Goal: Ask a question: Seek information or help from site administrators or community

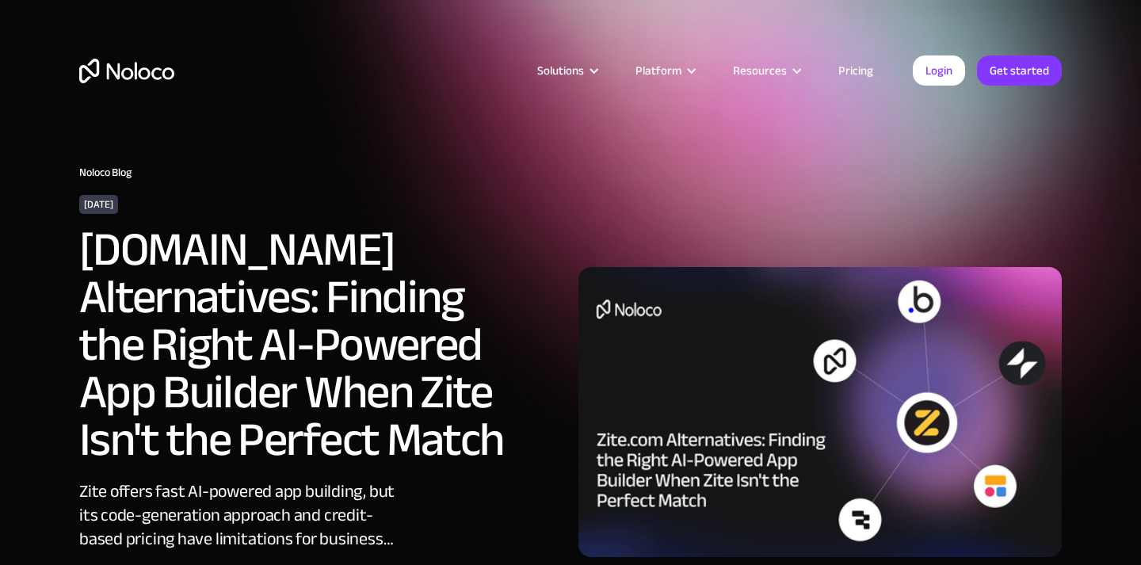
click at [132, 67] on img "home" at bounding box center [126, 71] width 95 height 25
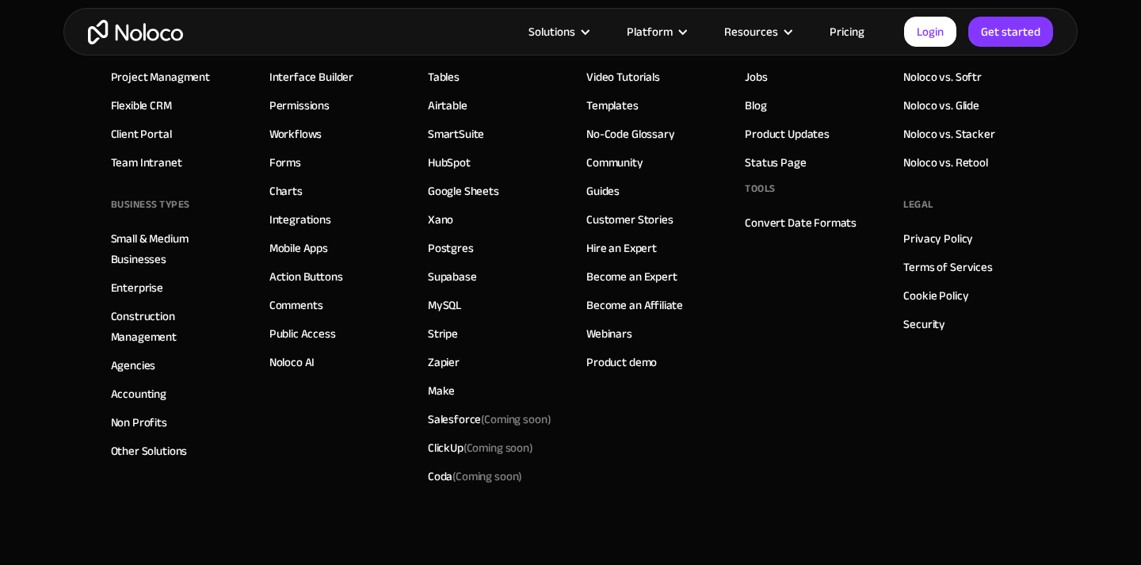
scroll to position [9229, 0]
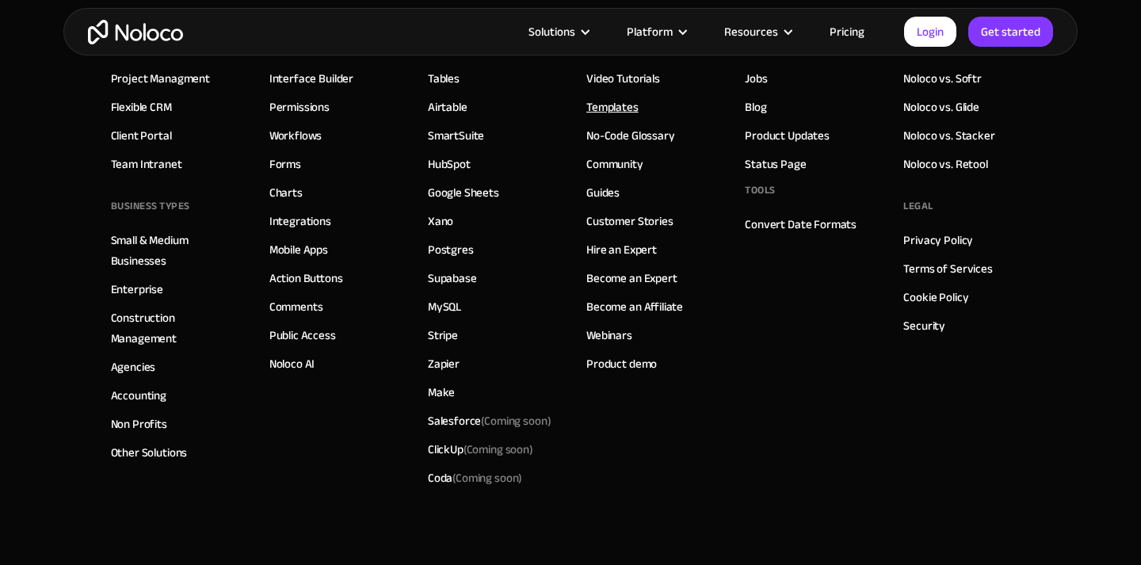
click at [623, 103] on link "Templates" at bounding box center [612, 107] width 52 height 21
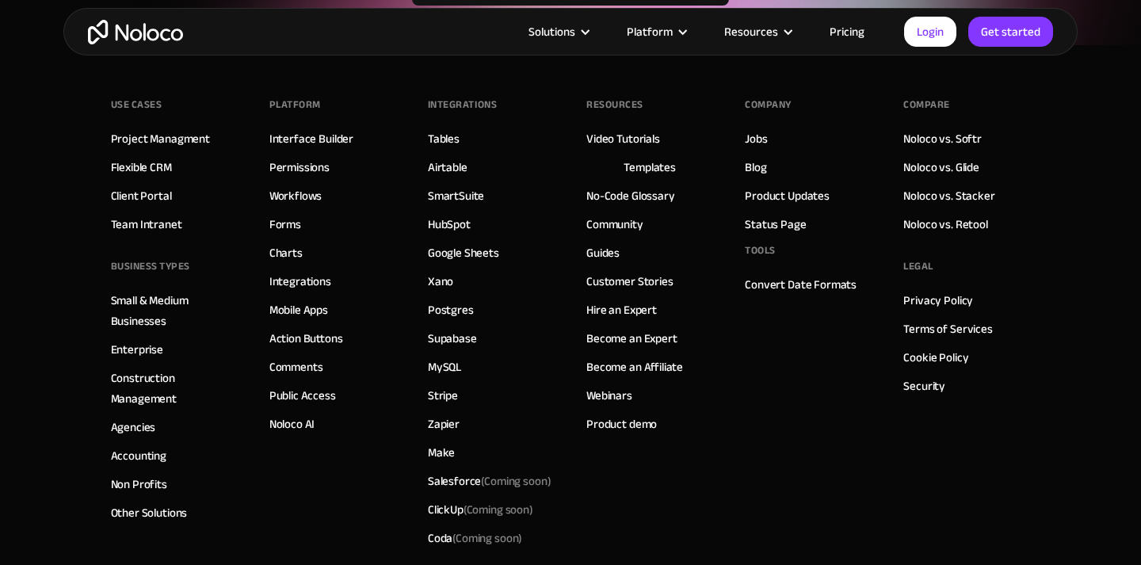
scroll to position [5975, 0]
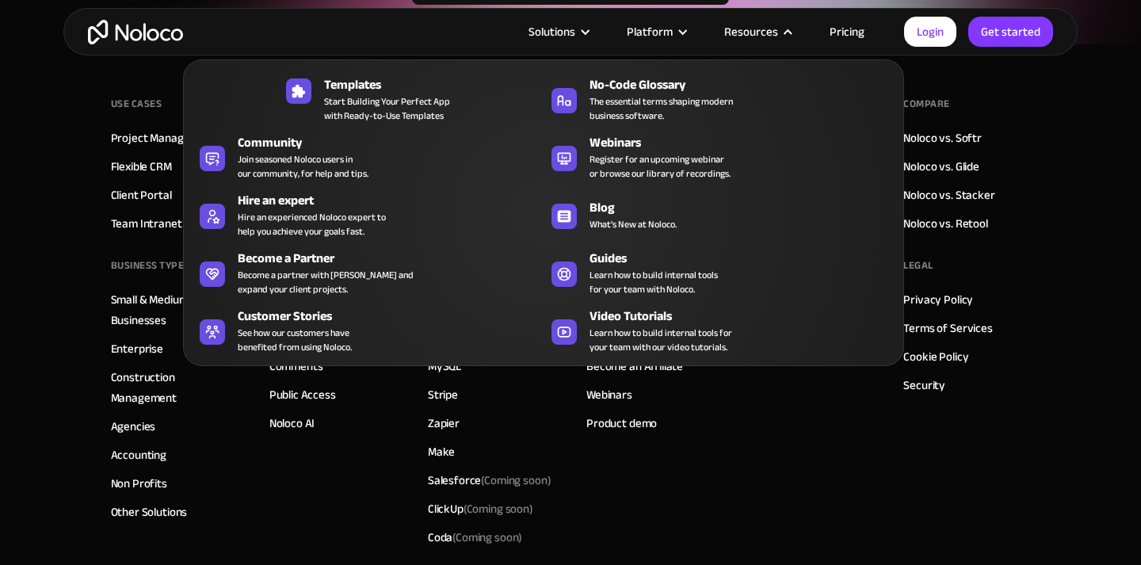
click at [770, 37] on nav "Templates Start Building Your Perfect App with Ready-to-Use Templates No-Code G…" at bounding box center [543, 201] width 721 height 329
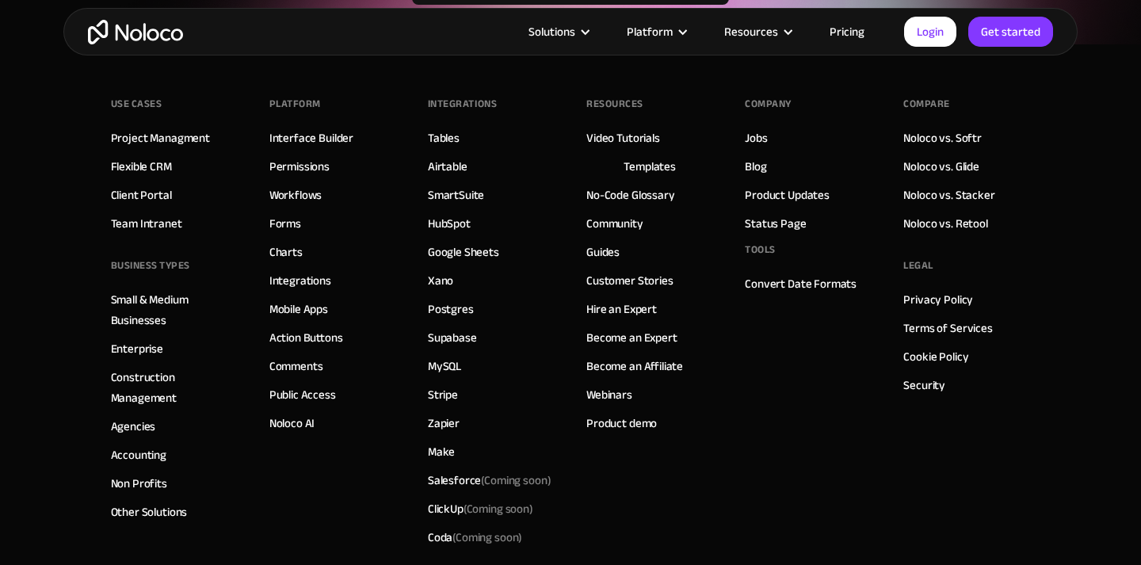
click at [1061, 214] on footer "Use Cases Project Managment Flexible CRM Client Portal Team Intranet BUSINESS T…" at bounding box center [570, 387] width 1141 height 686
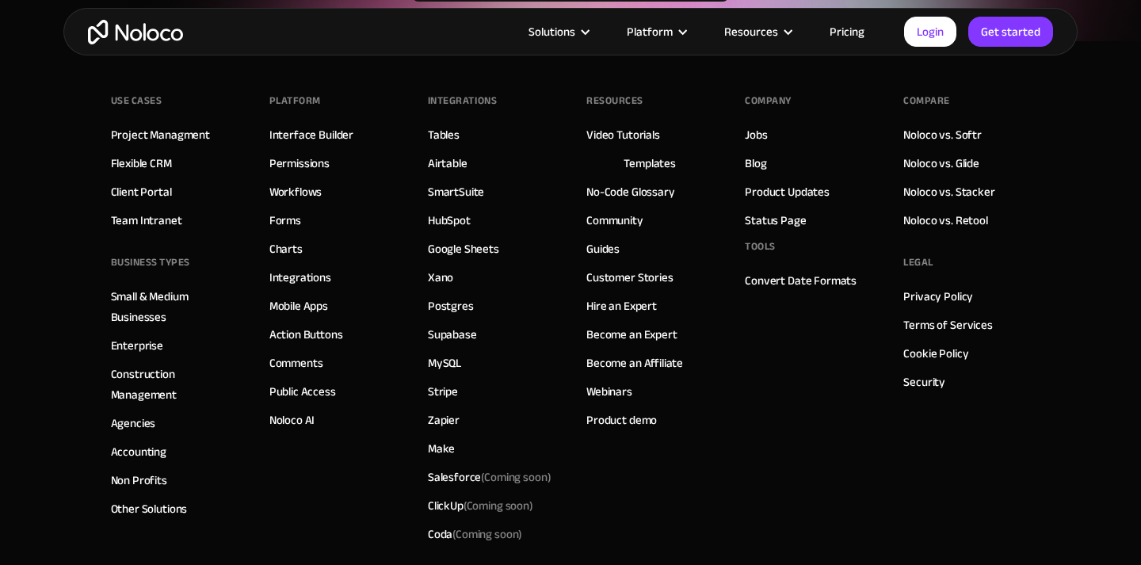
scroll to position [6140, 0]
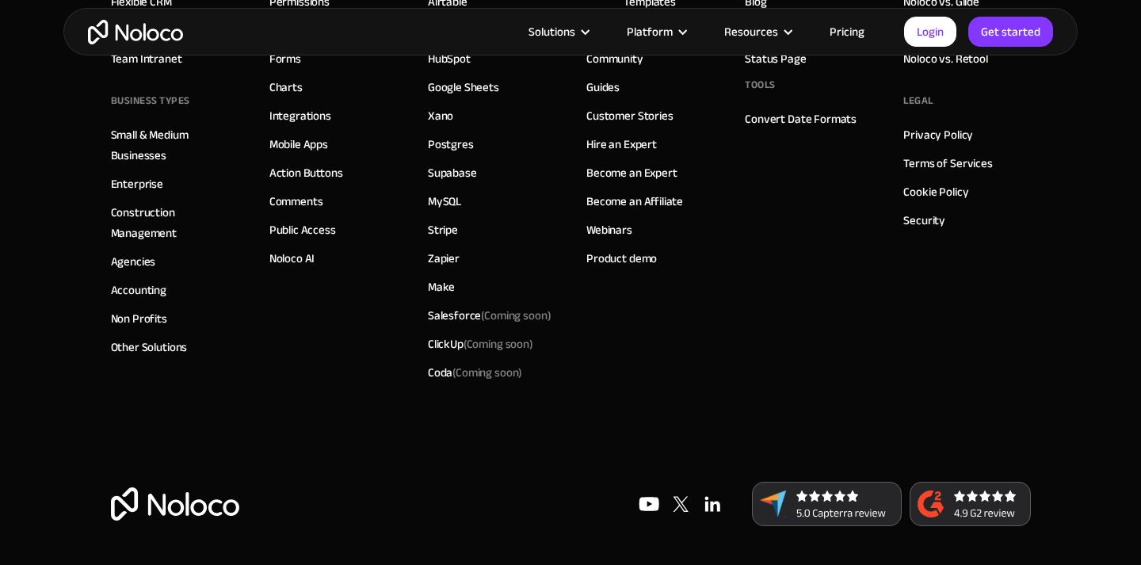
click at [1016, 374] on div "Compare Noloco vs. Softr Noloco vs. Glide Noloco vs. Stacker Noloco vs. Retool …" at bounding box center [966, 156] width 127 height 459
click at [1077, 343] on footer "Use Cases Project Managment Flexible CRM Client Portal Team Intranet BUSINESS T…" at bounding box center [570, 223] width 1141 height 686
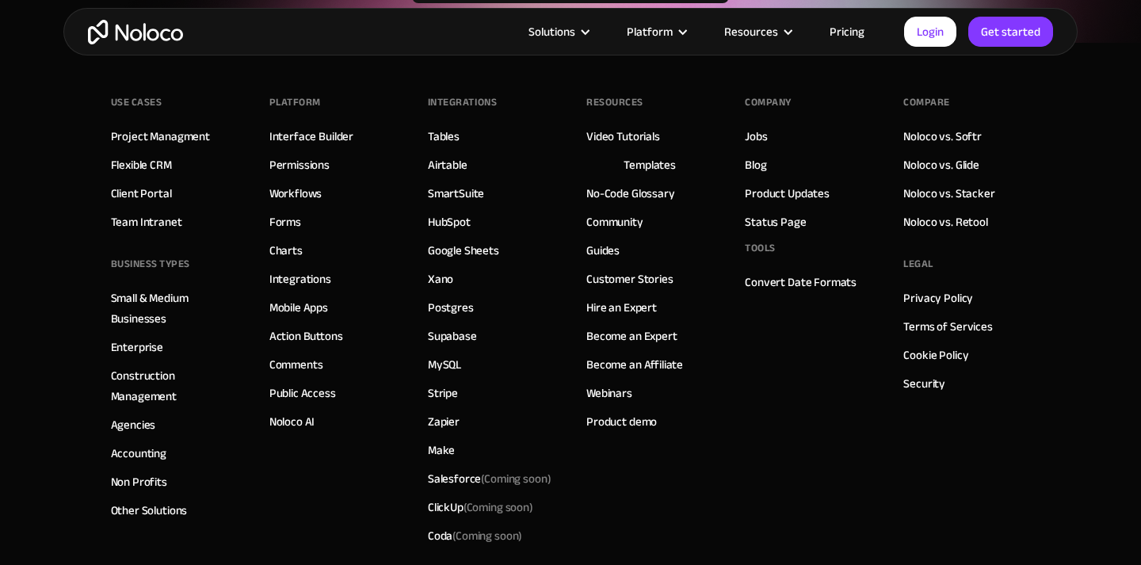
scroll to position [5972, 0]
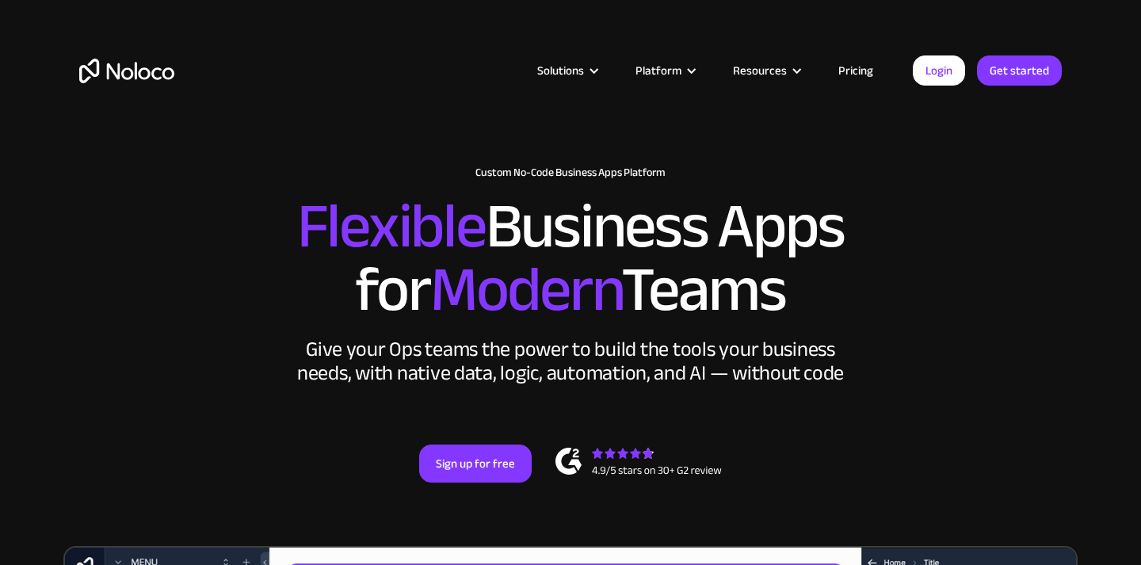
click at [864, 64] on link "Pricing" at bounding box center [855, 70] width 74 height 21
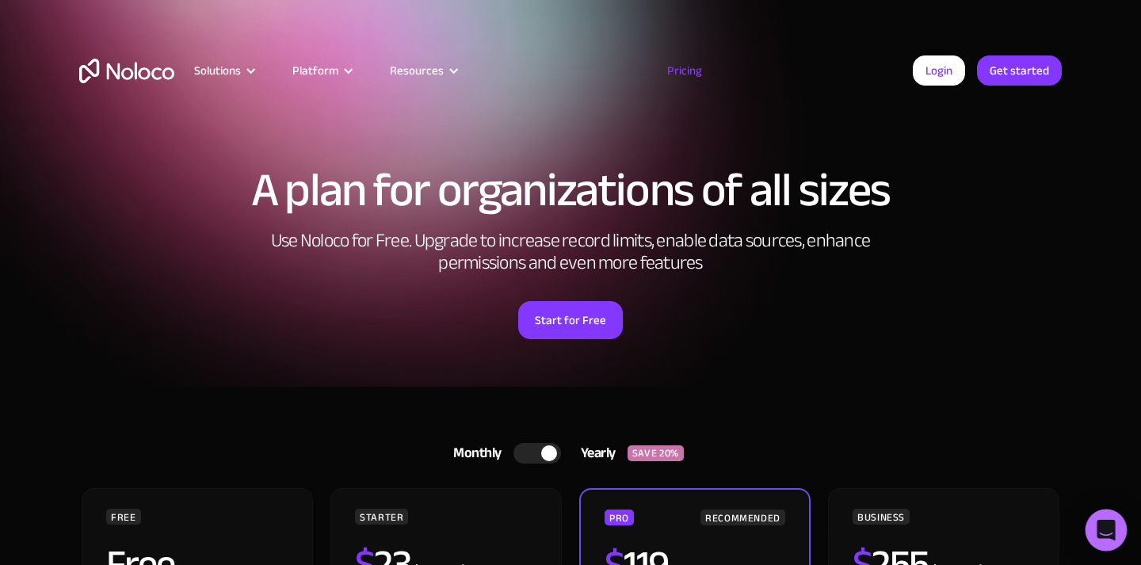
click at [1104, 529] on icon "Open Intercom Messenger" at bounding box center [1105, 530] width 18 height 21
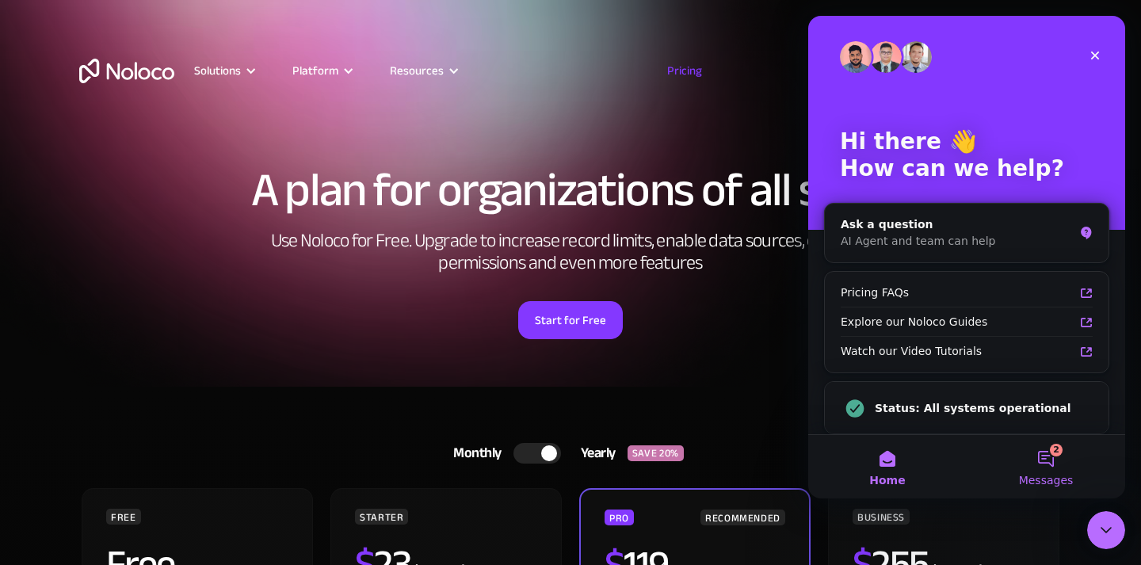
click at [1048, 450] on button "2 Messages" at bounding box center [1045, 466] width 158 height 63
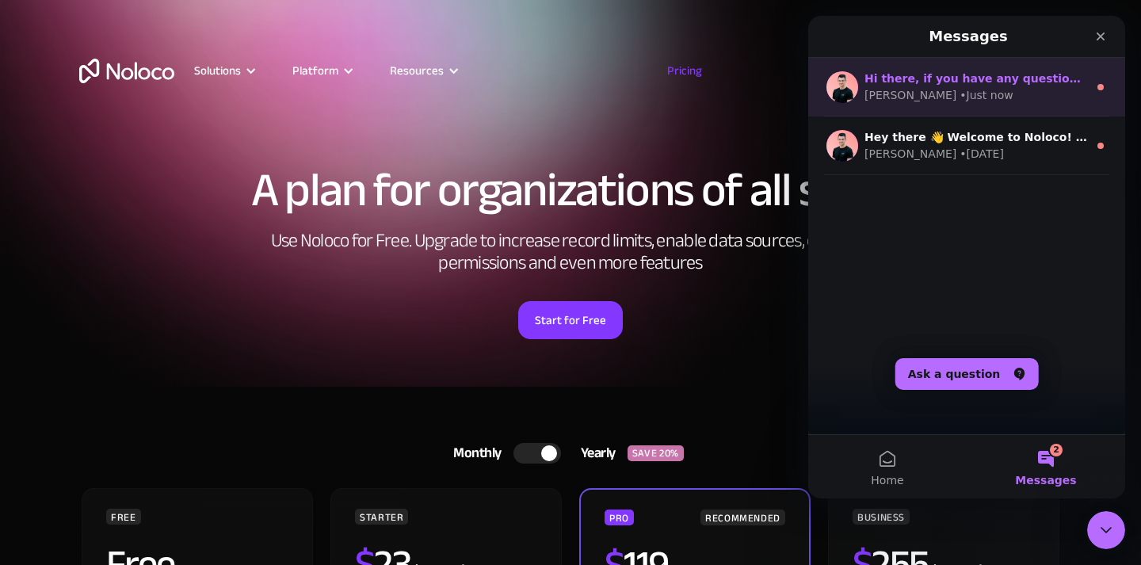
click at [994, 90] on div "Darragh • Just now" at bounding box center [975, 95] width 223 height 17
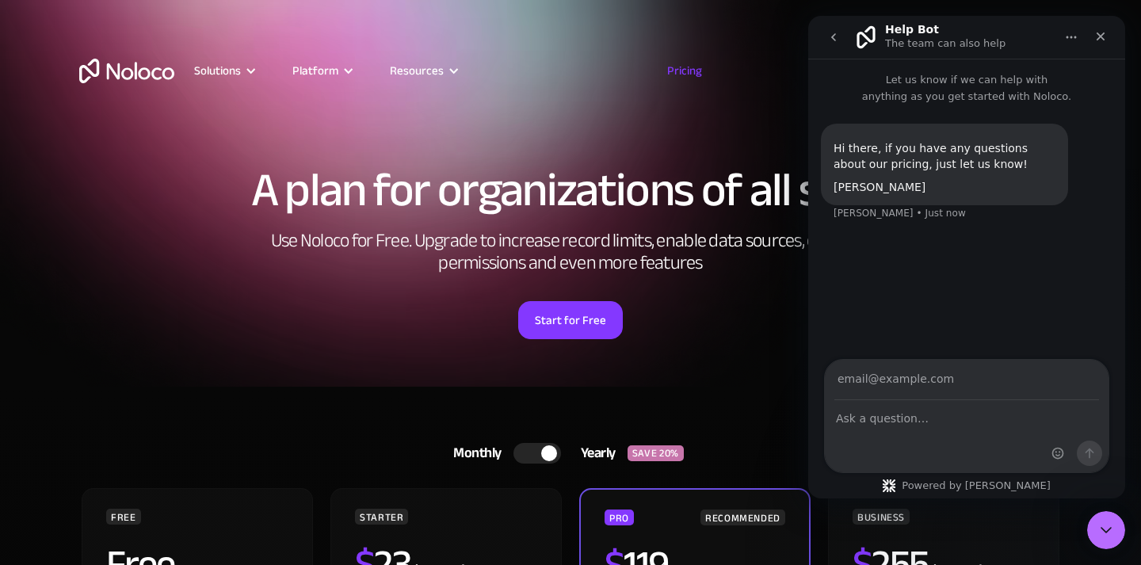
click at [955, 387] on input "Your email" at bounding box center [966, 380] width 265 height 40
type input "carlos@noloco.io"
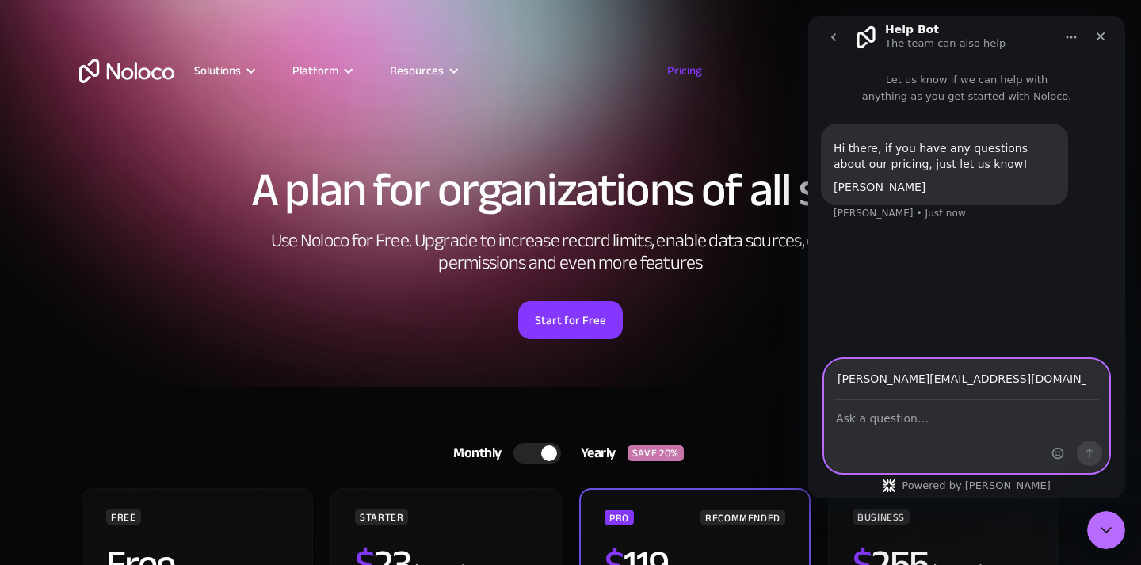
click at [983, 414] on textarea "Ask a question…" at bounding box center [967, 414] width 284 height 27
type textarea "Testing"
click at [1086, 456] on icon "Send a message…" at bounding box center [1089, 453] width 13 height 13
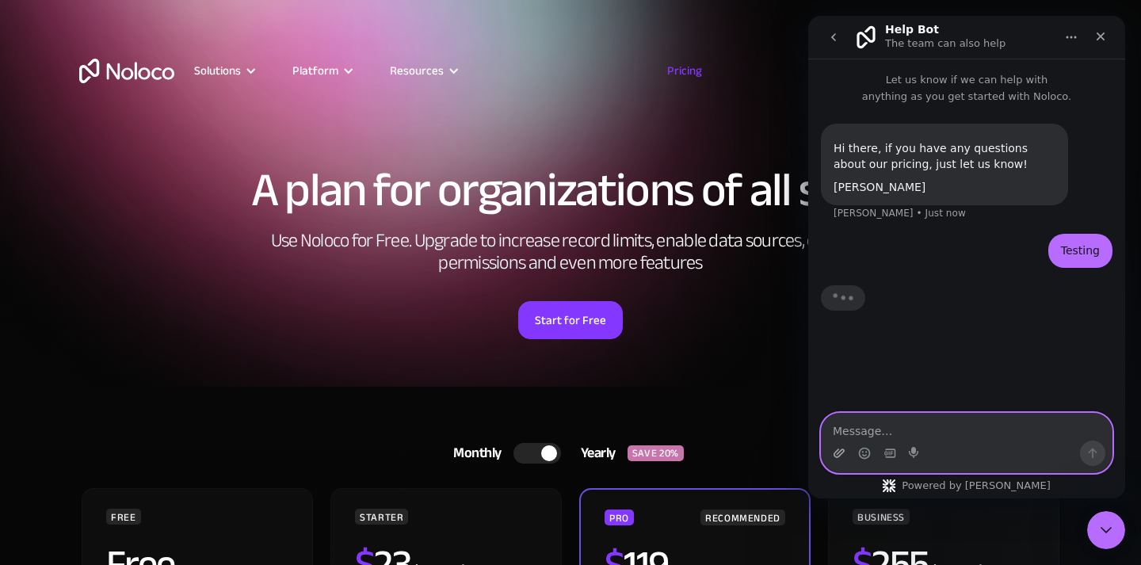
click at [840, 453] on icon "Upload attachment" at bounding box center [838, 452] width 11 height 9
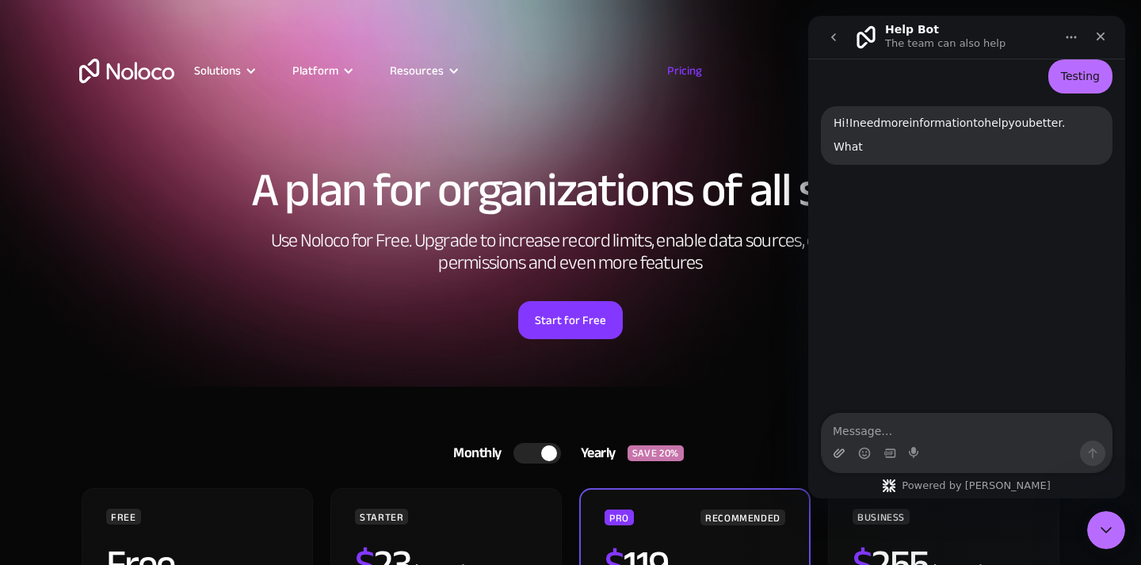
scroll to position [163, 0]
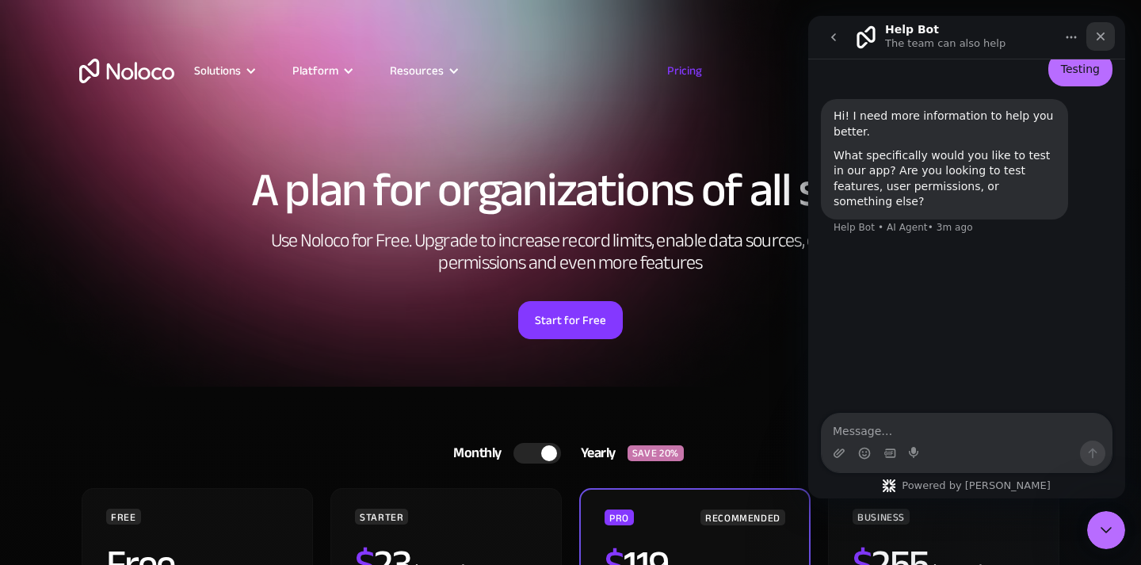
click at [1108, 33] on div "Close" at bounding box center [1100, 36] width 29 height 29
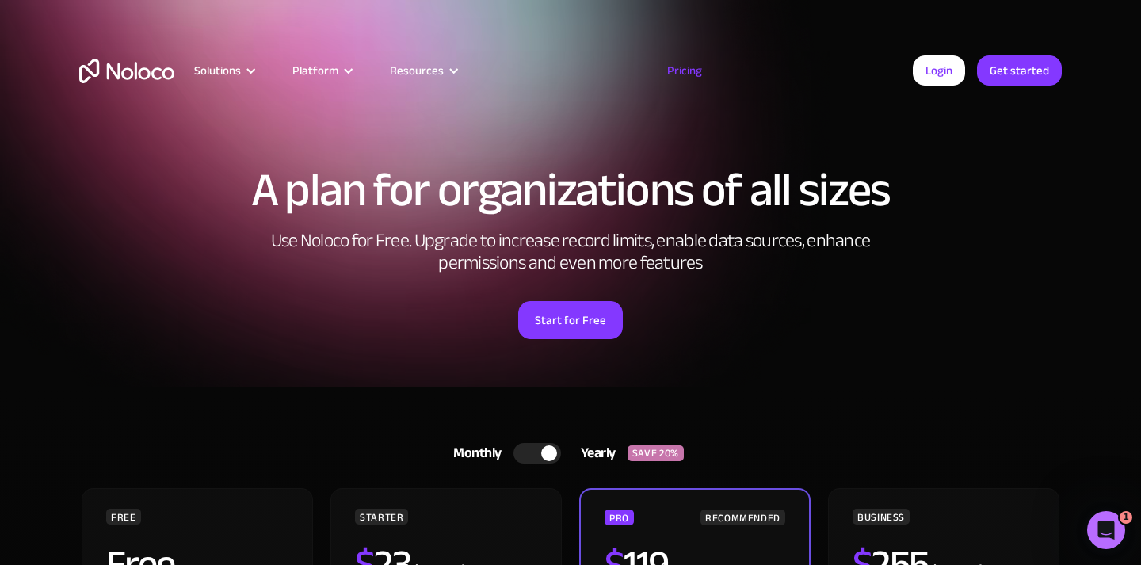
scroll to position [0, 0]
